Goal: Task Accomplishment & Management: Complete application form

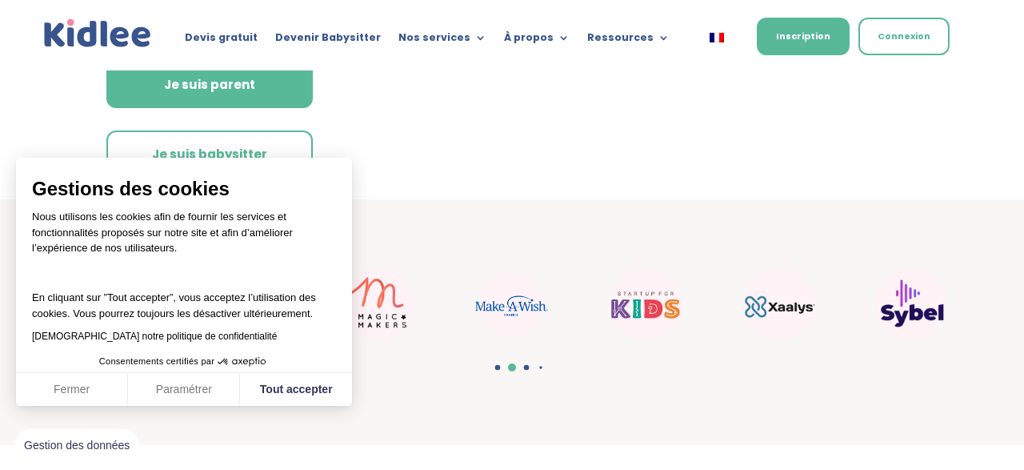
scroll to position [446, 0]
click at [302, 398] on button "Tout accepter" at bounding box center [296, 390] width 112 height 34
checkbox input "true"
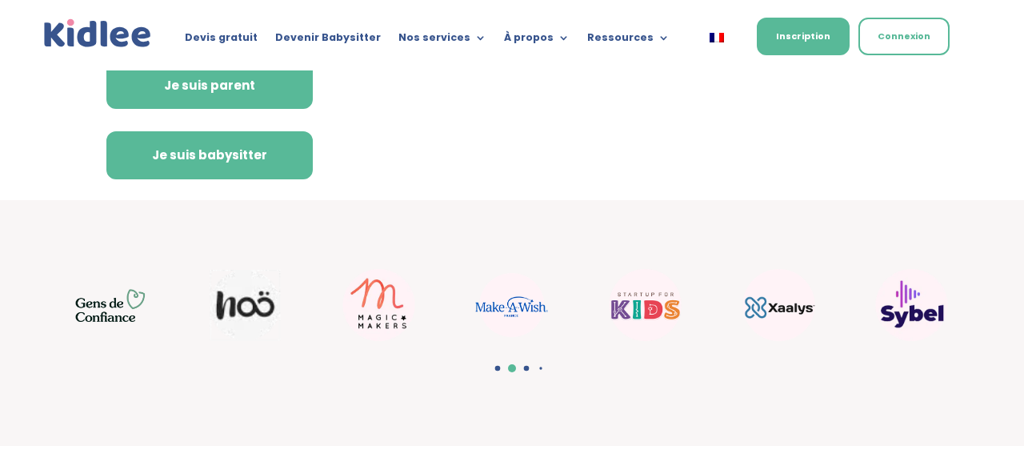
click at [257, 160] on link "Je suis babysitter" at bounding box center [209, 155] width 206 height 48
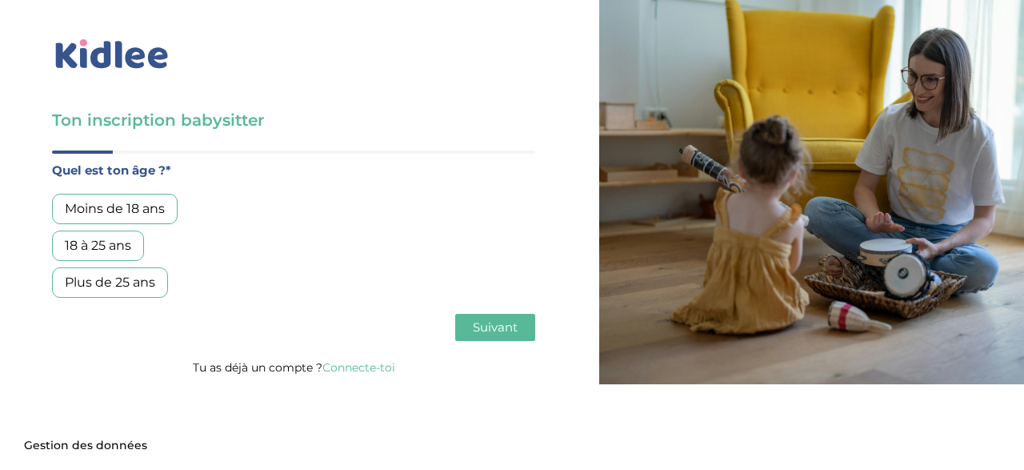
click at [135, 201] on div "Moins de 18 ans" at bounding box center [115, 209] width 126 height 30
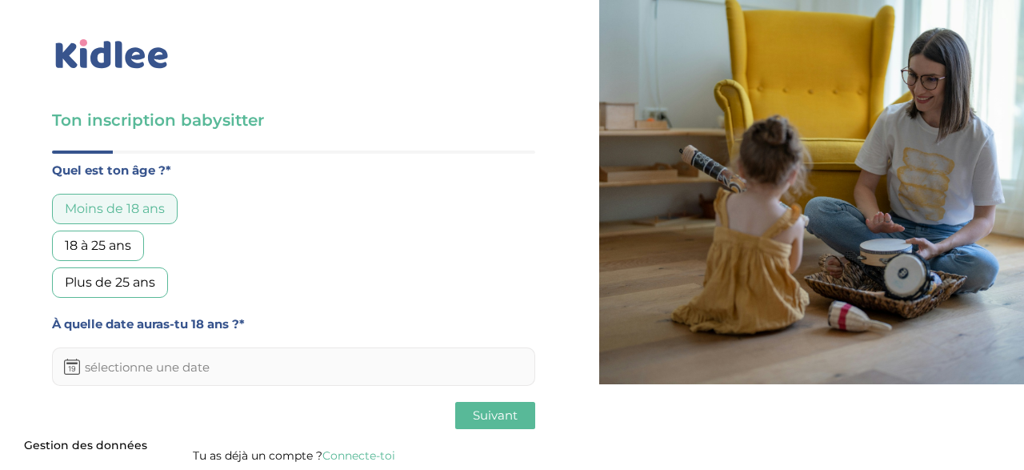
scroll to position [2, 0]
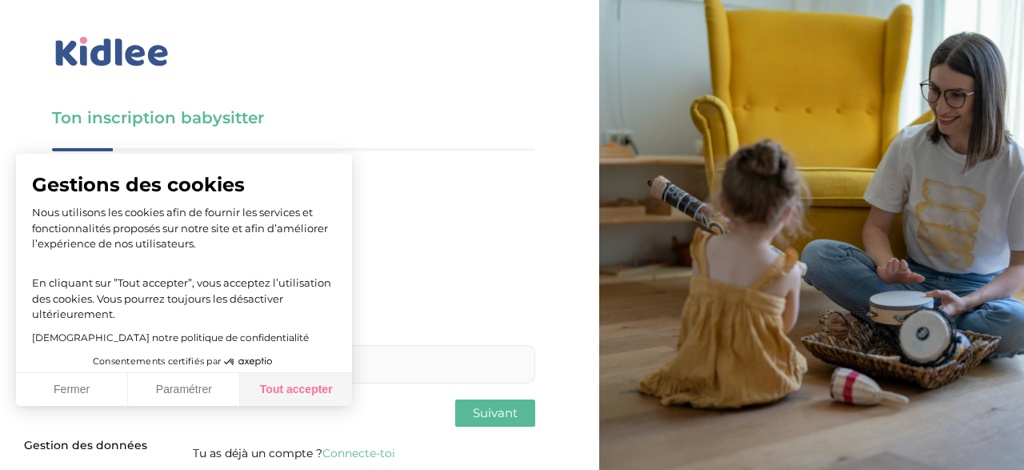
click at [321, 392] on button "Tout accepter" at bounding box center [296, 390] width 112 height 34
checkbox input "true"
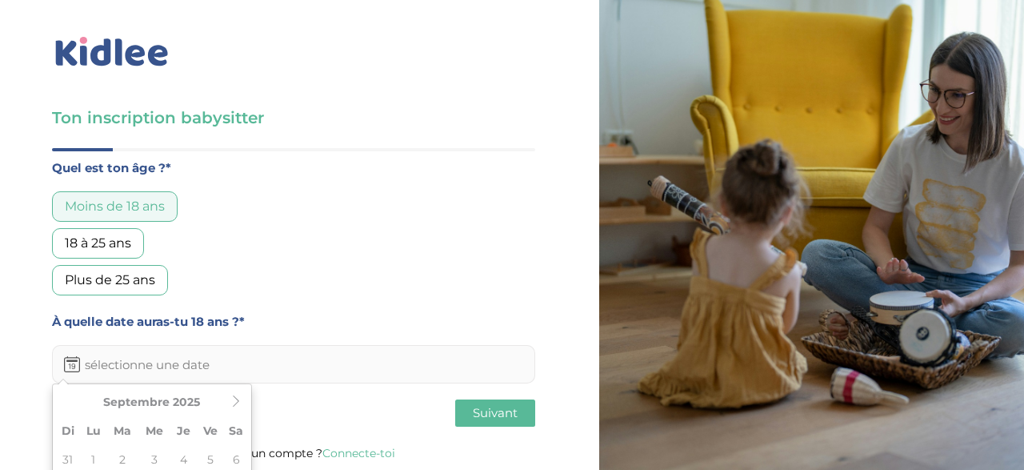
click at [240, 359] on input "text" at bounding box center [293, 364] width 483 height 38
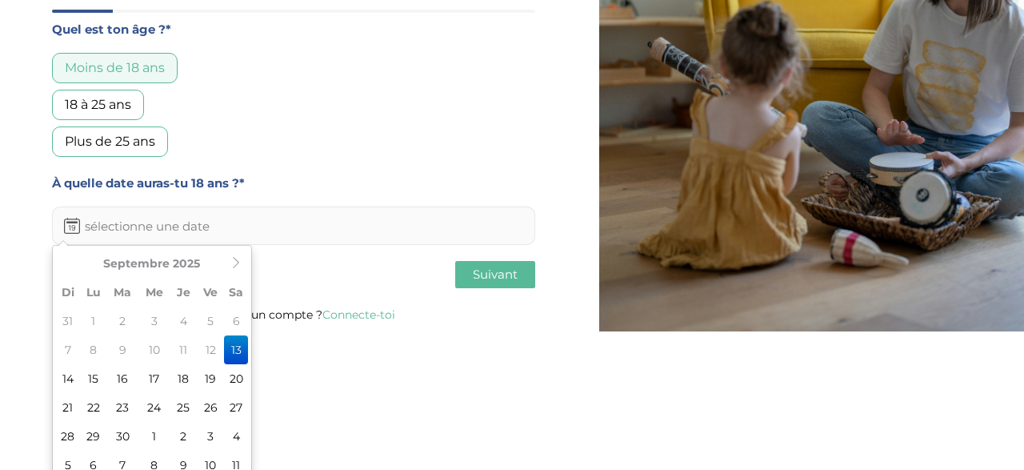
scroll to position [151, 0]
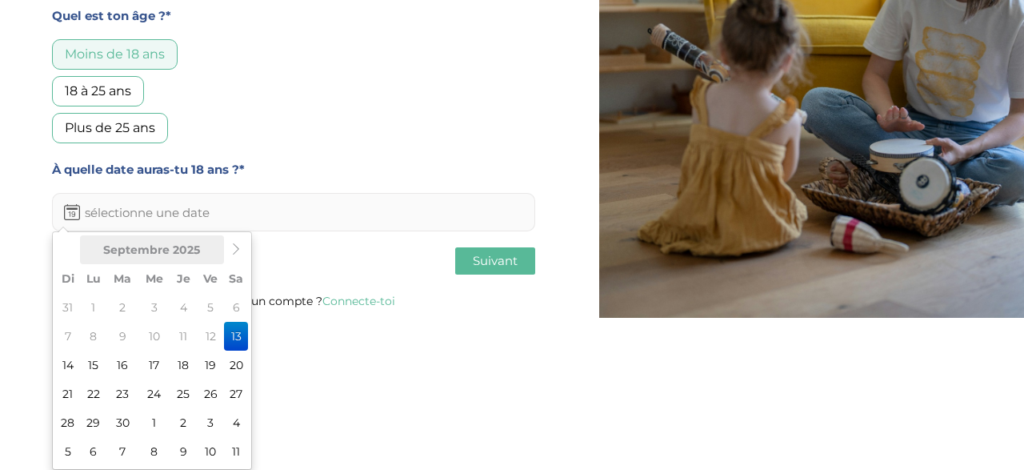
click at [199, 258] on th "Septembre 2025" at bounding box center [152, 249] width 144 height 29
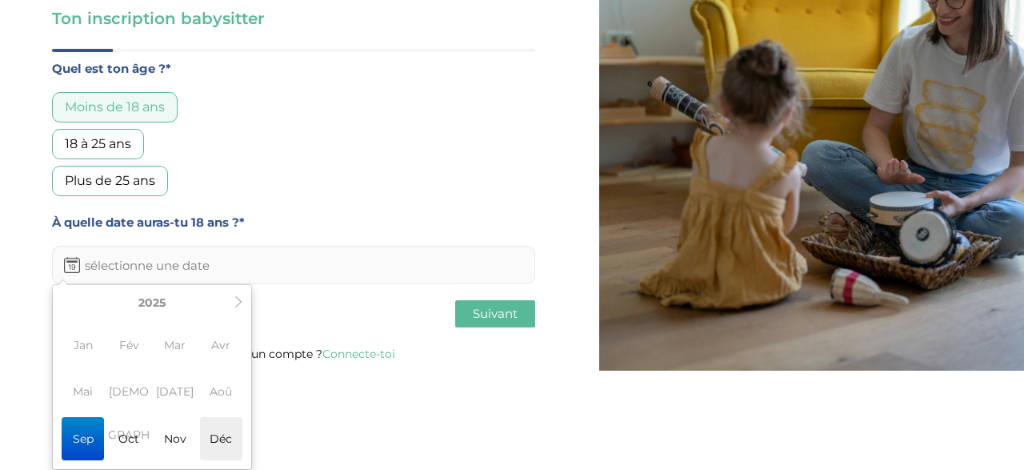
click at [218, 434] on span "Déc" at bounding box center [221, 438] width 42 height 43
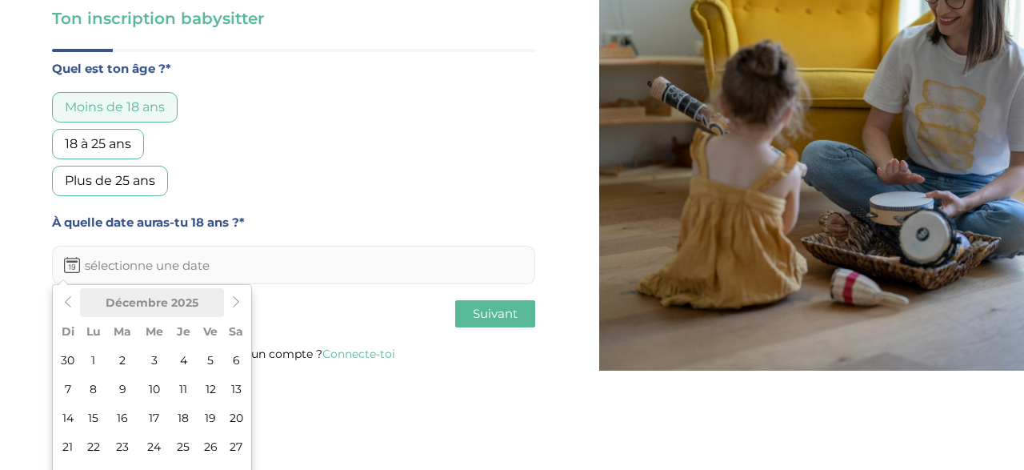
click at [191, 306] on th "Décembre 2025" at bounding box center [152, 302] width 144 height 29
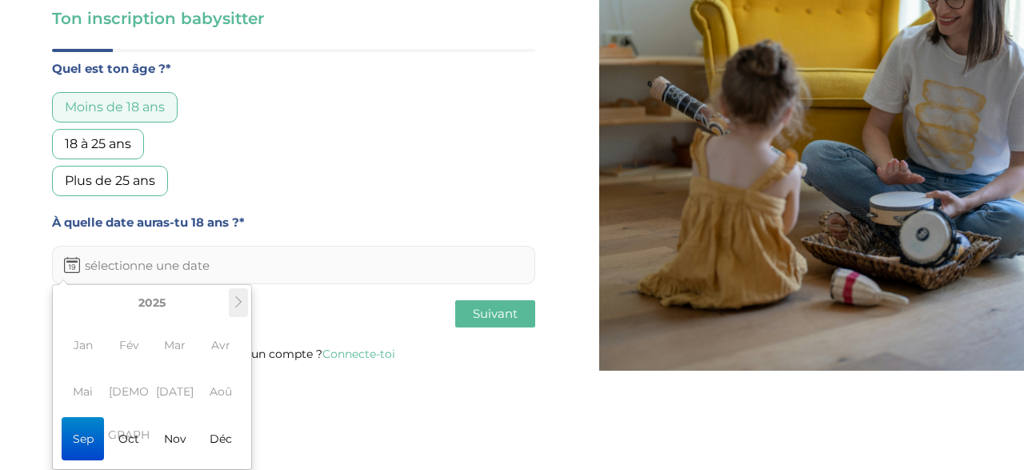
click at [239, 305] on icon at bounding box center [238, 301] width 11 height 11
click at [233, 309] on th at bounding box center [238, 302] width 19 height 29
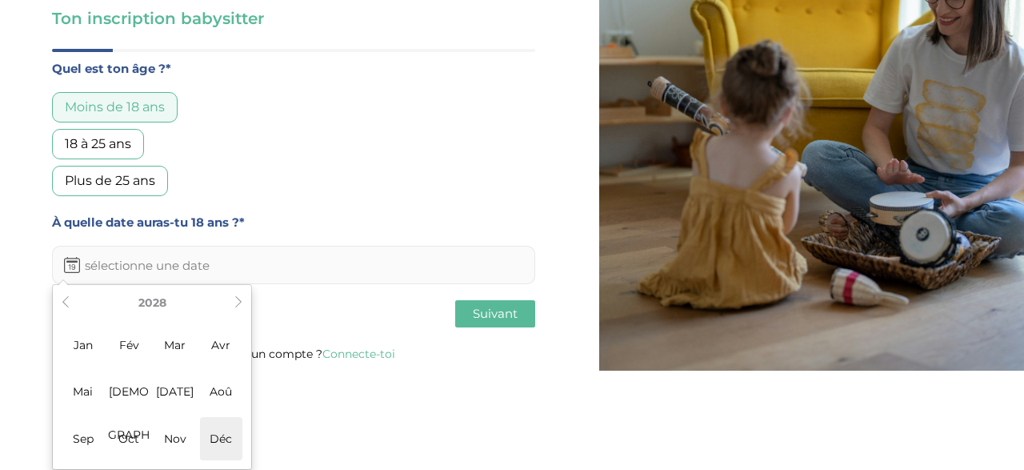
click at [215, 434] on span "Déc" at bounding box center [221, 438] width 42 height 43
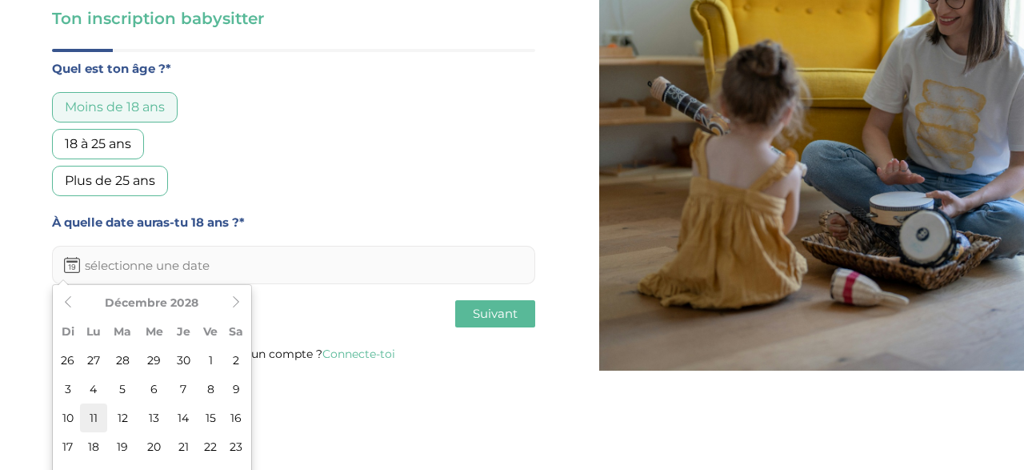
click at [86, 408] on td "11" at bounding box center [93, 417] width 27 height 29
type input "11-12-2028"
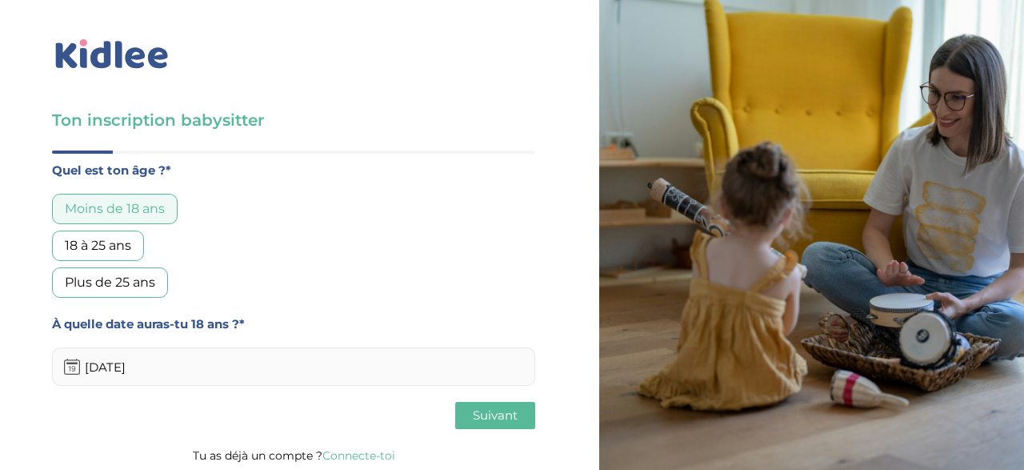
click at [499, 414] on span "Suivant" at bounding box center [495, 414] width 45 height 15
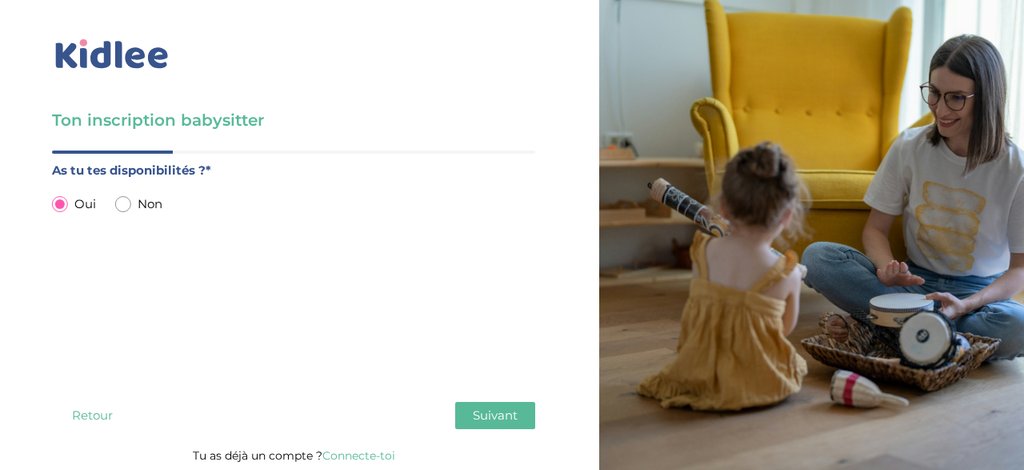
click at [511, 402] on button "Suivant" at bounding box center [495, 415] width 80 height 27
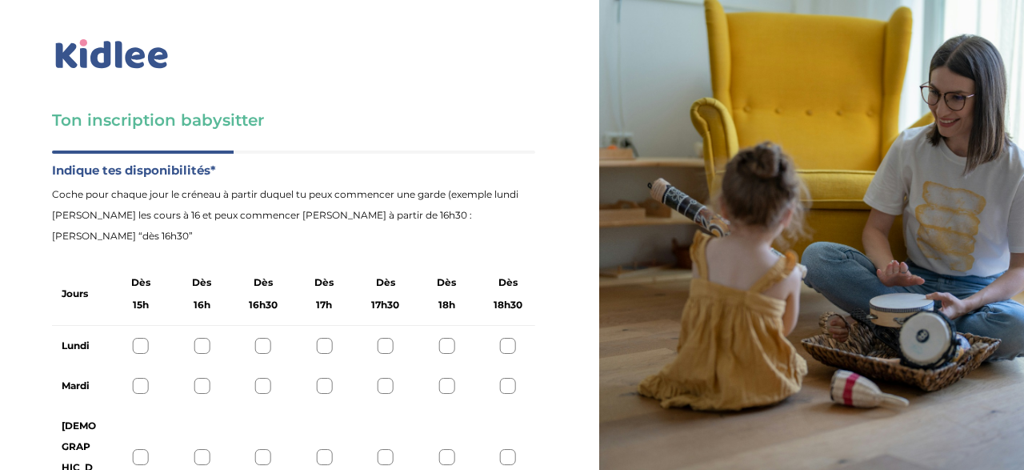
scroll to position [104, 0]
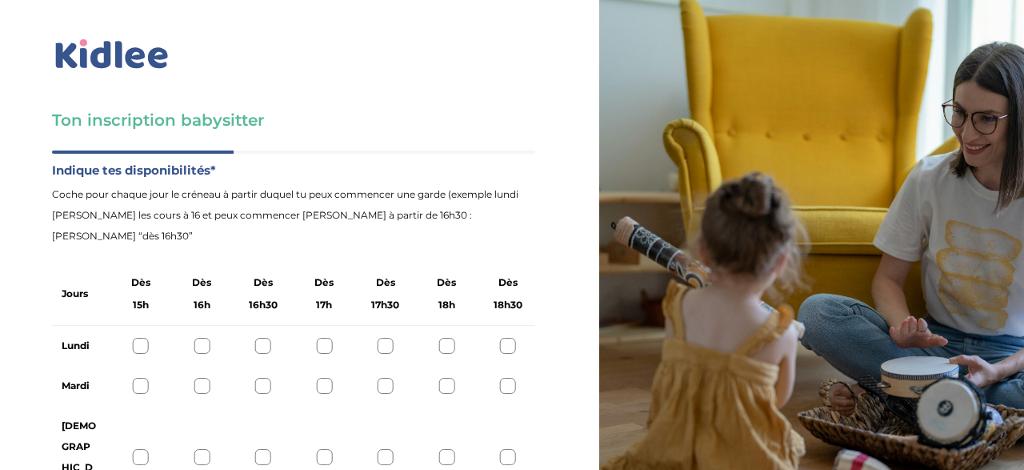
click at [207, 338] on div at bounding box center [202, 346] width 16 height 16
click at [448, 378] on div at bounding box center [446, 386] width 16 height 16
click at [510, 449] on div at bounding box center [508, 457] width 16 height 16
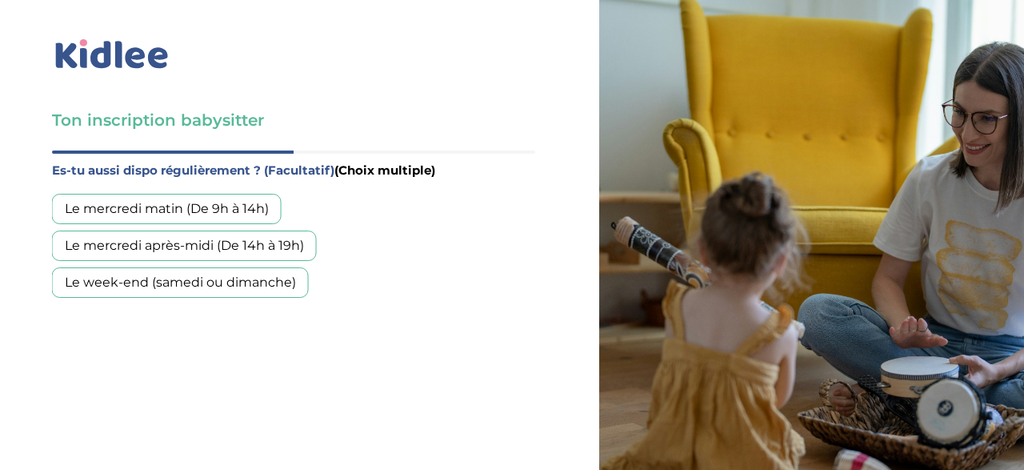
click at [270, 267] on div "Le week-end (samedi ou dimanche)" at bounding box center [180, 282] width 257 height 30
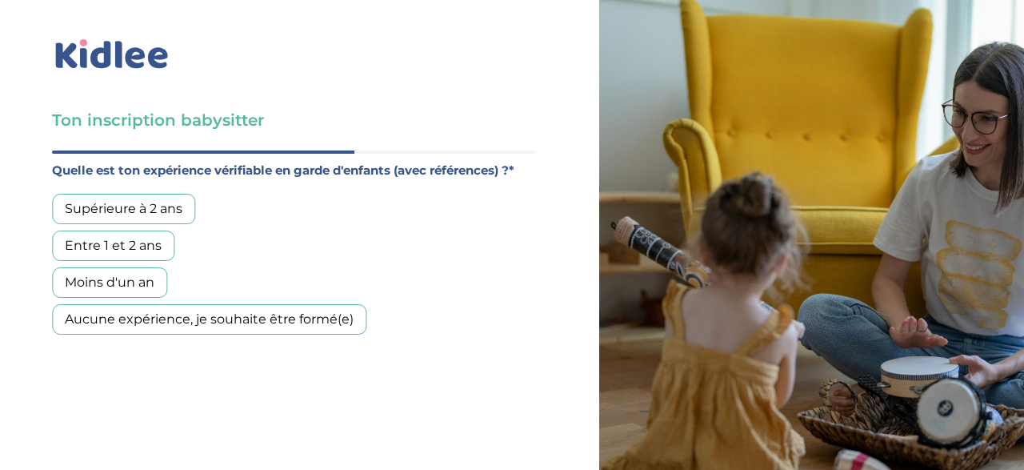
click at [190, 304] on div "Aucune expérience, je souhaite être formé(e)" at bounding box center [209, 319] width 314 height 30
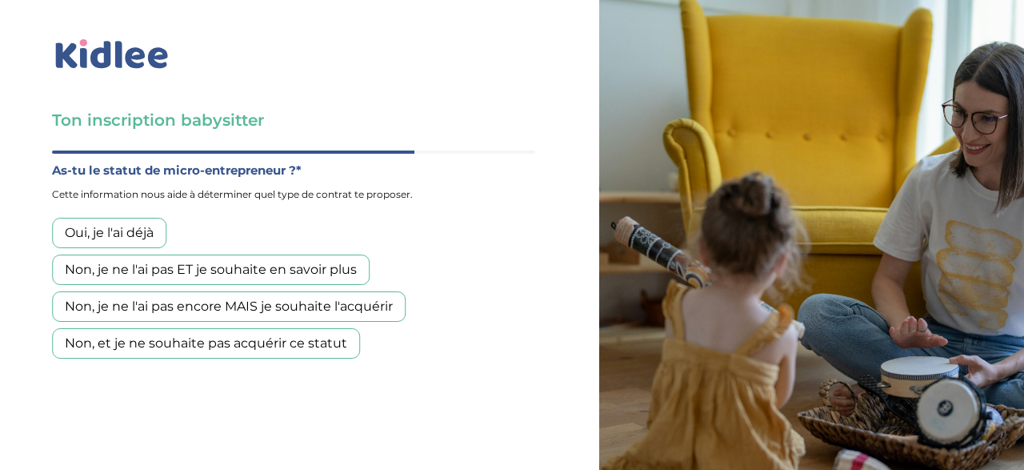
click at [257, 328] on div "Non, et je ne souhaite pas acquérir ce statut" at bounding box center [206, 343] width 308 height 30
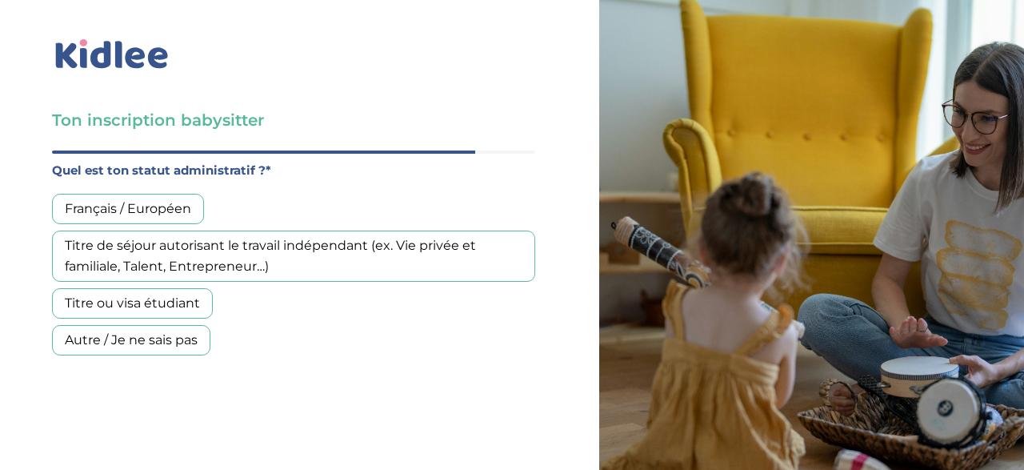
click at [178, 194] on div "Français / Européen" at bounding box center [128, 209] width 152 height 30
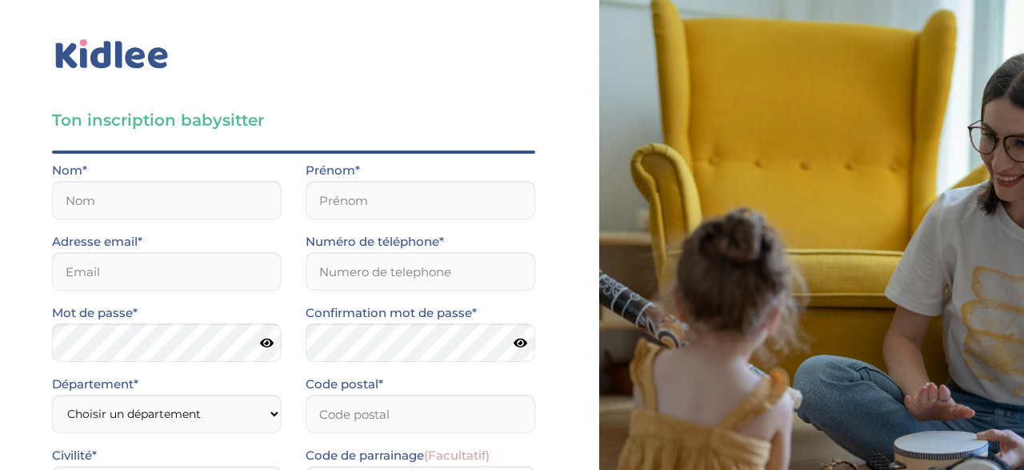
scroll to position [65, 0]
click at [157, 181] on input "text" at bounding box center [167, 200] width 230 height 38
type input "NYADI"
click at [389, 181] on input "text" at bounding box center [421, 200] width 230 height 38
type input "a"
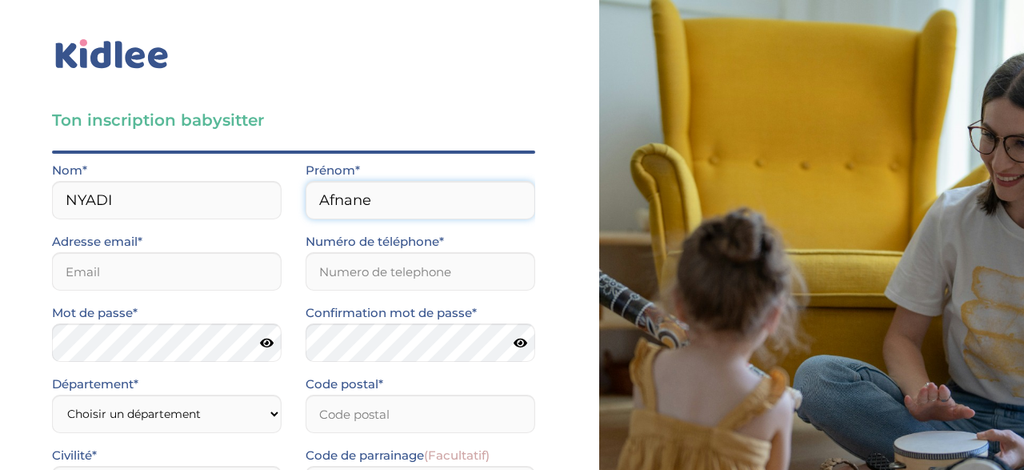
type input "Afnane"
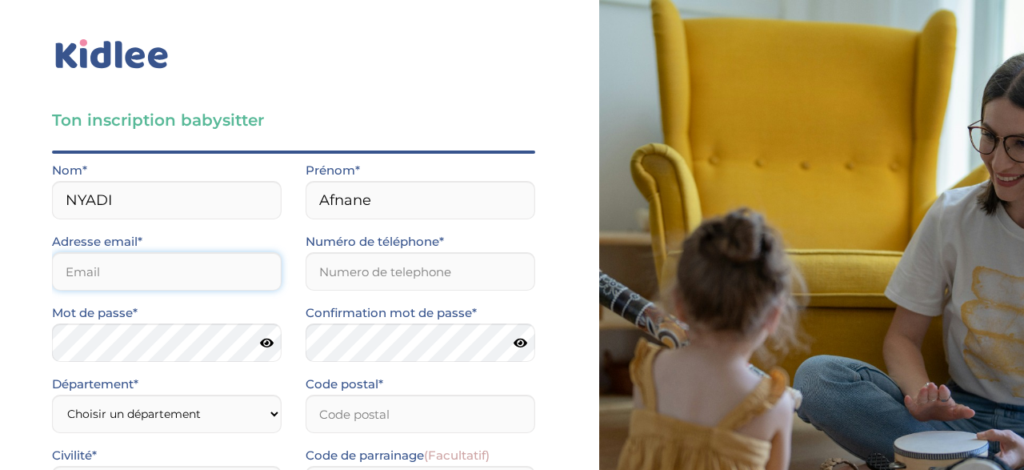
click at [245, 252] on input "email" at bounding box center [167, 271] width 230 height 38
type input "afnanenyadi@yahoo.com"
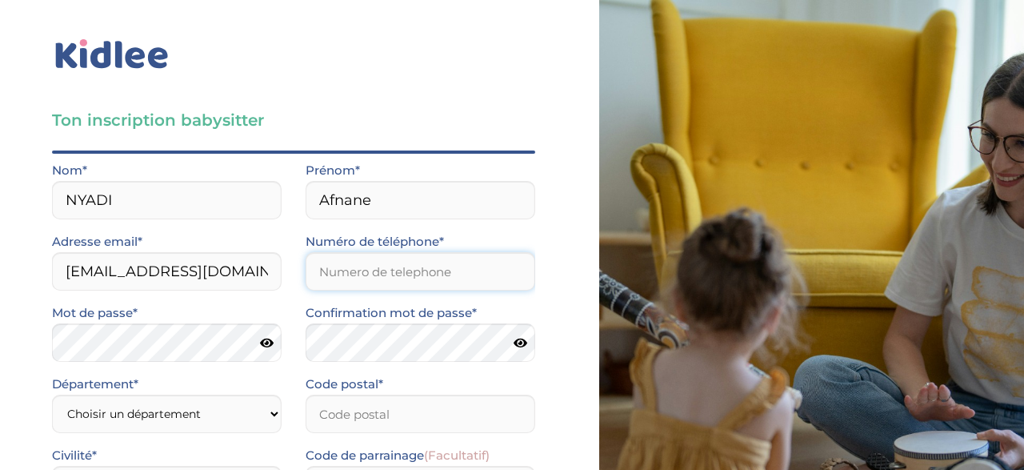
click at [398, 252] on input "Numéro de téléphone*" at bounding box center [421, 271] width 230 height 38
type input "0775726717"
click at [262, 337] on icon at bounding box center [267, 343] width 14 height 12
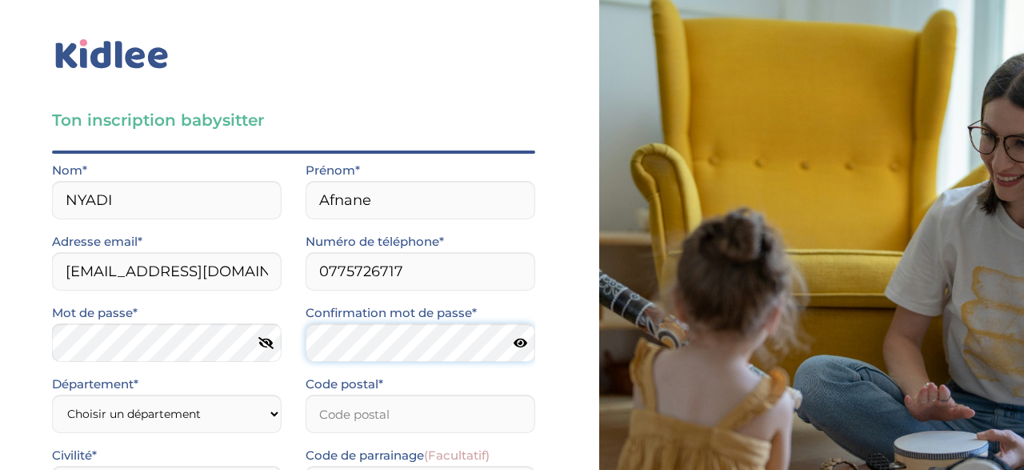
scroll to position [119, 0]
click at [52, 394] on select "Choisir un département Paris (75) Hauts-de-Seine (92) Yvelines (78) Val-de-Marn…" at bounding box center [167, 413] width 230 height 38
select select "92"
click option "Hauts-de-Seine (92)" at bounding box center [0, 0] width 0 height 0
click at [412, 394] on input "Code postal*" at bounding box center [421, 413] width 230 height 38
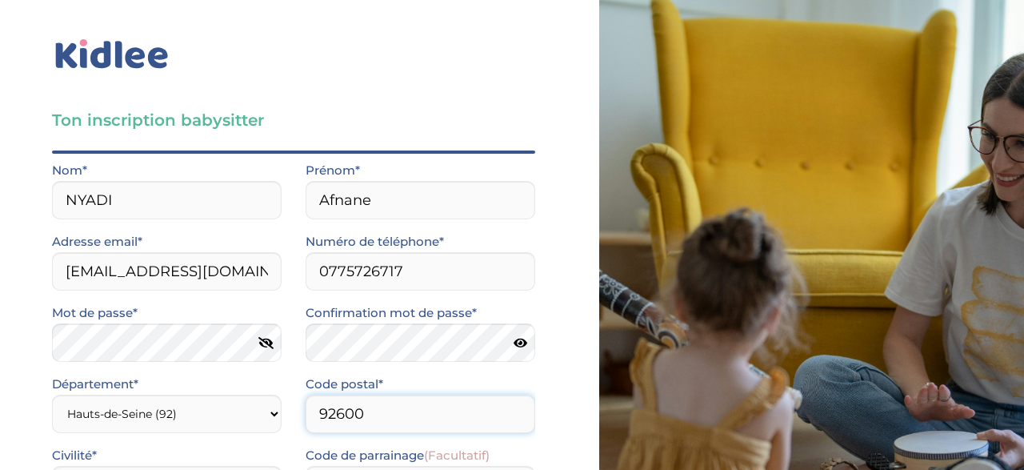
type input "92600"
select select "1"
click option "Mme" at bounding box center [0, 0] width 0 height 0
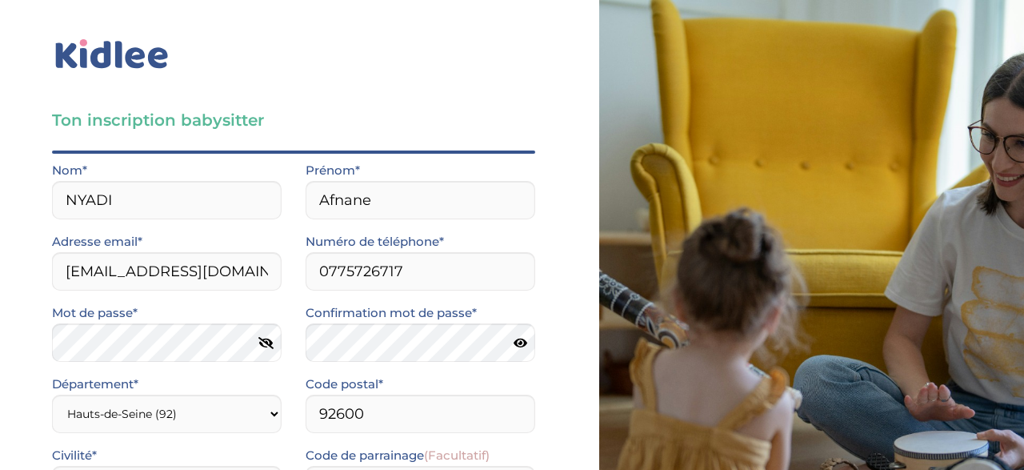
click at [0, 0] on input "Je consens à ce que les données relatives à mon compte soient traitées." at bounding box center [0, 0] width 0 height 0
click at [0, 0] on input "J’accepte sans réserve les conditions générales d’utilisation des services KIDL…" at bounding box center [0, 0] width 0 height 0
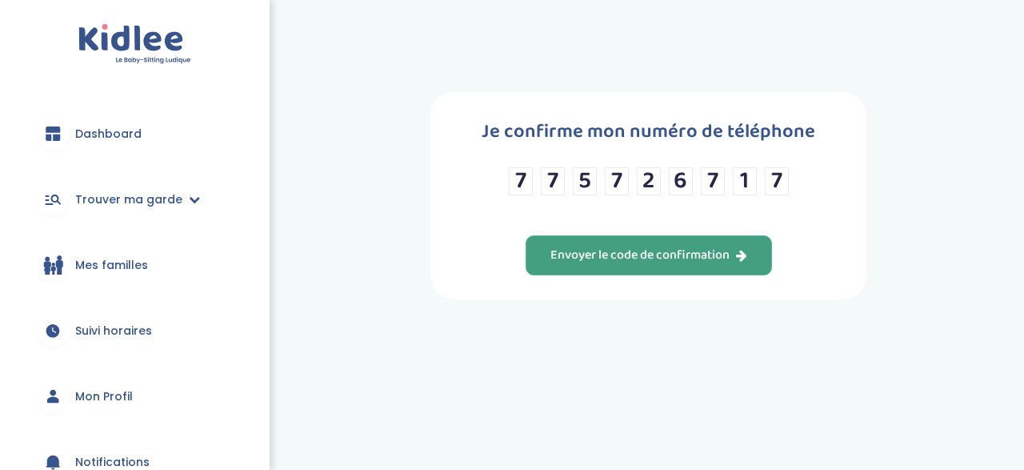
click at [574, 265] on div "Envoyer le code de confirmation" at bounding box center [648, 255] width 197 height 18
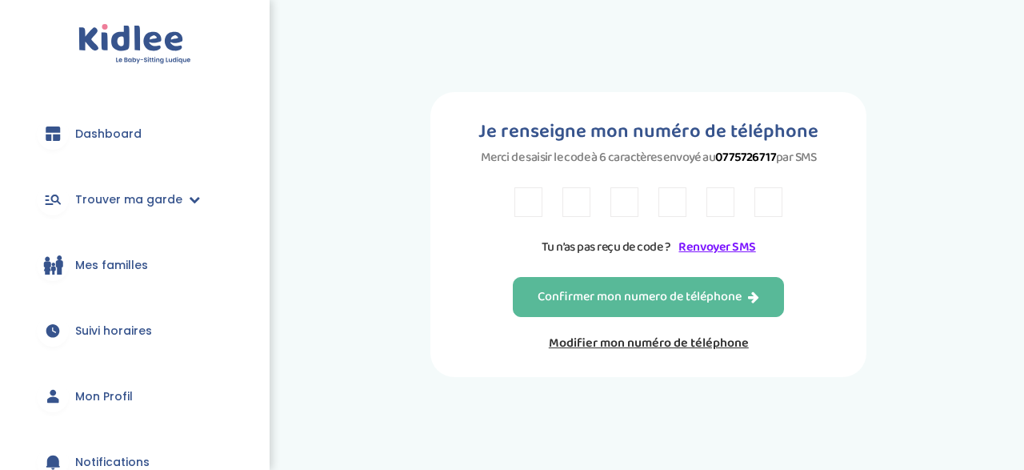
click at [710, 257] on link "Renvoyer SMS" at bounding box center [717, 247] width 77 height 20
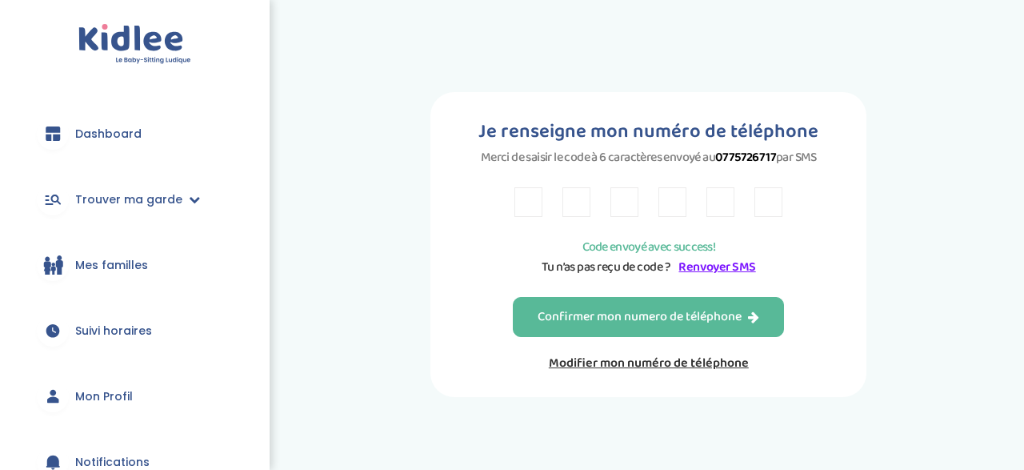
click at [515, 217] on input "text" at bounding box center [528, 202] width 28 height 30
type input "E"
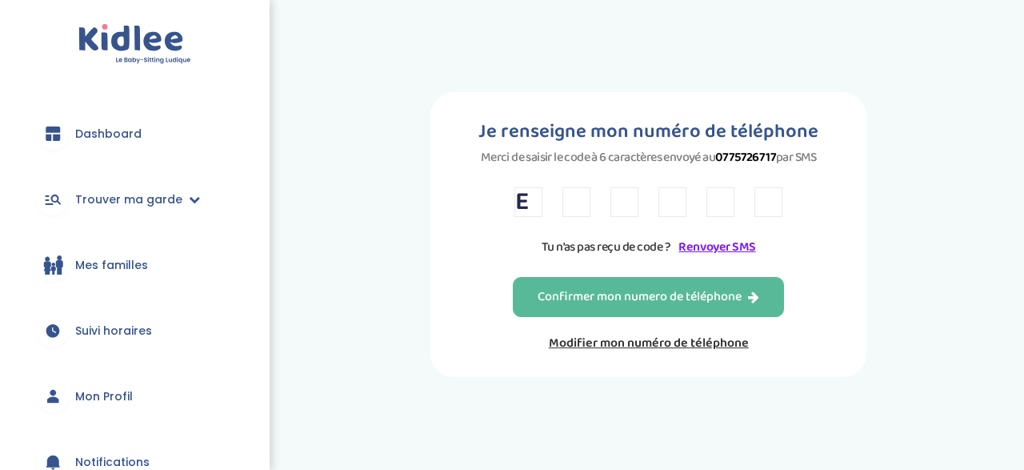
type input "X"
type input "3"
type input "E"
type input "K"
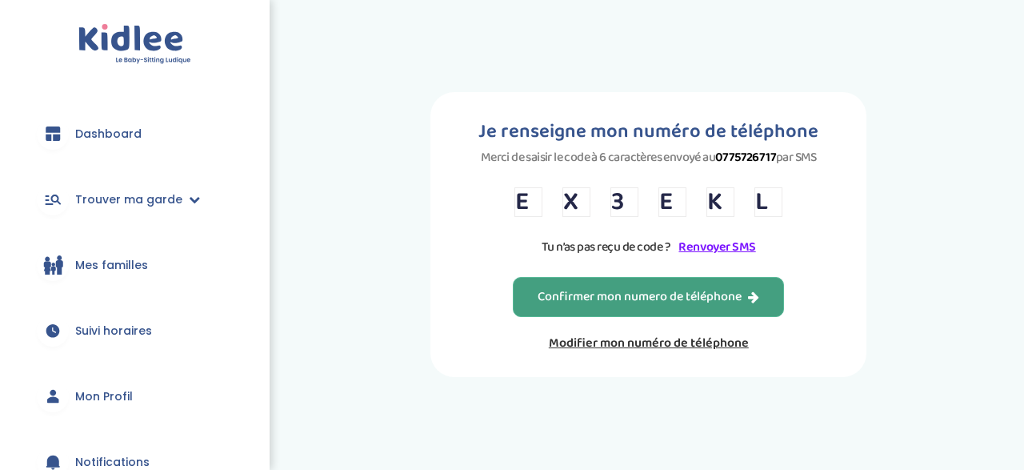
type input "L"
click at [692, 306] on div "Confirmer mon numero de téléphone" at bounding box center [649, 297] width 222 height 18
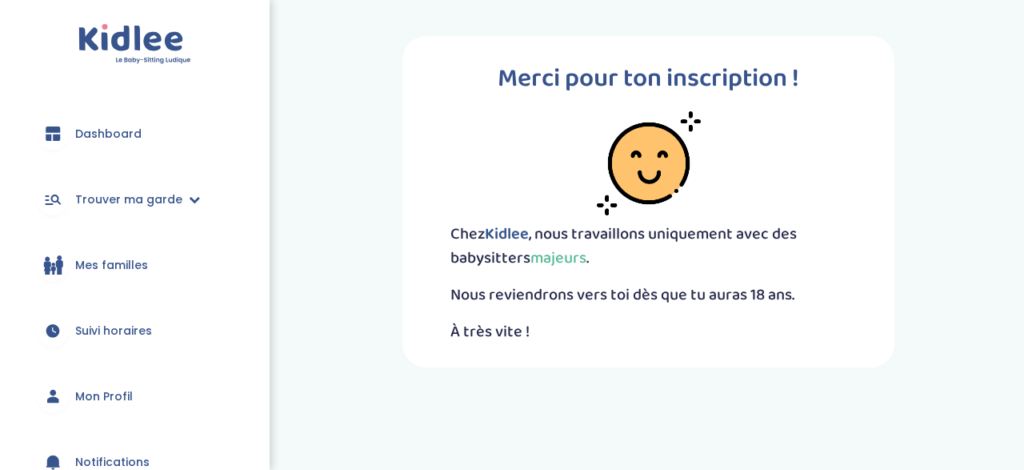
scroll to position [77, 0]
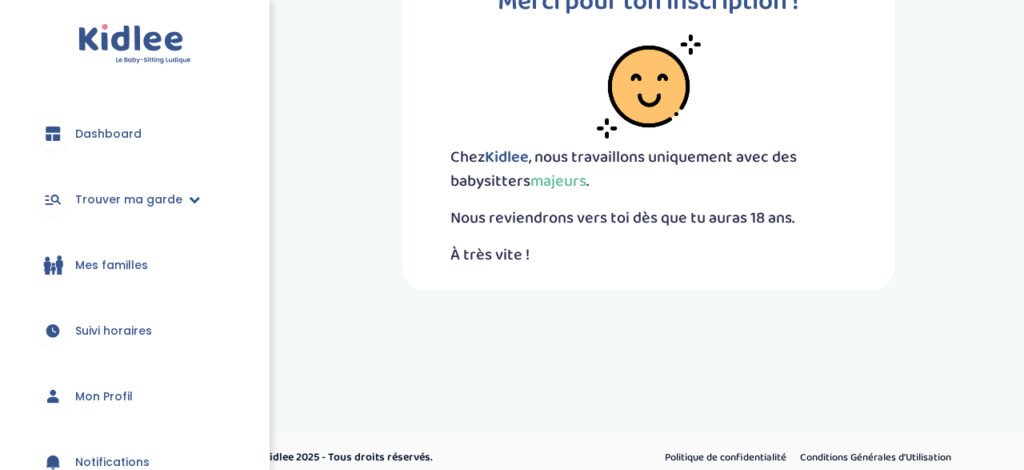
click at [172, 198] on span "Trouver ma garde" at bounding box center [128, 199] width 107 height 17
